Goal: Information Seeking & Learning: Learn about a topic

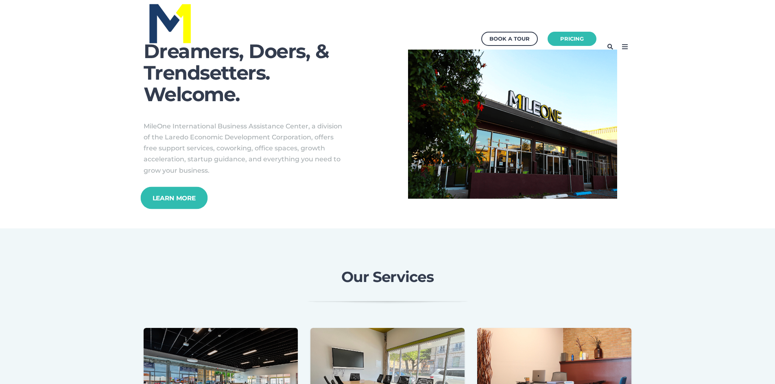
click at [182, 199] on link "Learn More" at bounding box center [173, 198] width 67 height 22
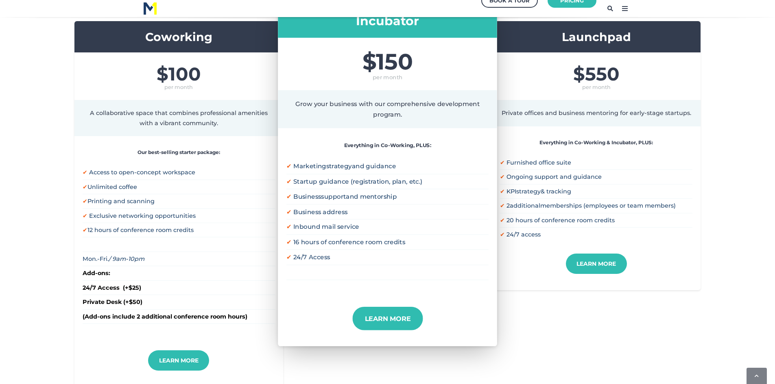
scroll to position [203, 0]
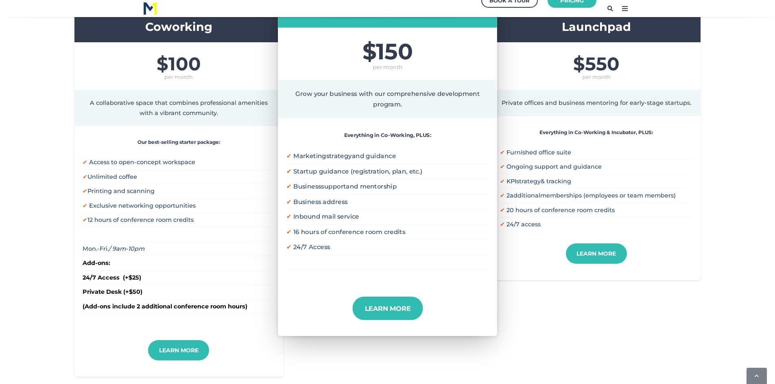
click at [387, 302] on link "Learn More" at bounding box center [387, 308] width 70 height 24
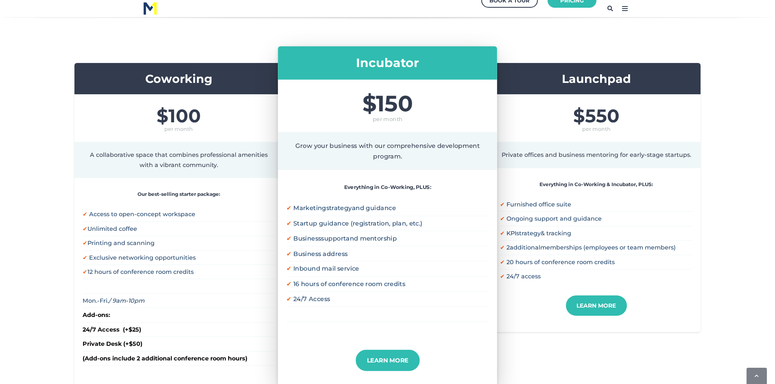
scroll to position [41, 0]
